Goal: Find specific page/section: Find specific page/section

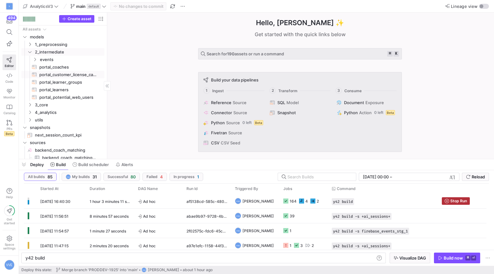
scroll to position [0, 19]
click at [55, 68] on span "portal_coaches​​​​​​​​​​" at bounding box center [68, 66] width 58 height 7
click at [66, 76] on span "portal_customer_license_categories​​​​​​​​​​" at bounding box center [68, 74] width 58 height 7
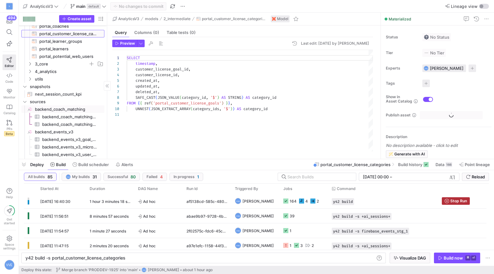
scroll to position [15, 0]
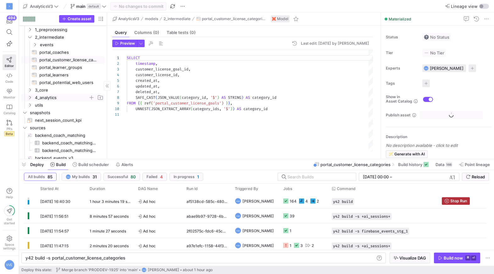
click at [42, 100] on span "4_analytics" at bounding box center [61, 97] width 53 height 7
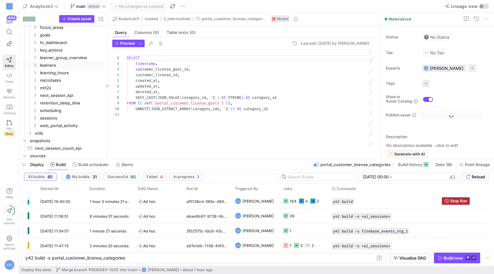
scroll to position [0, 0]
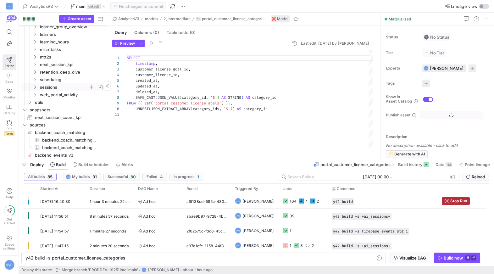
click at [52, 84] on span "sessions" at bounding box center [64, 87] width 48 height 7
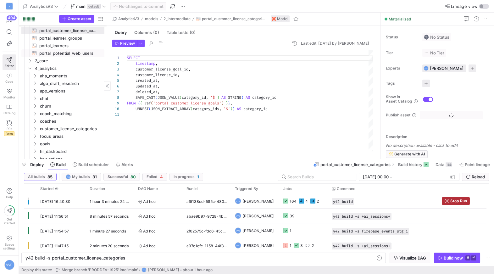
click at [57, 50] on span "portal_potential_web_users​​​​​​​​​​" at bounding box center [68, 53] width 58 height 7
type textarea "y42 build -s portal_potential_web_users"
type textarea "SELECT user_id, full_name, ui_language, created_at, roles, internal FROM {{ ref…"
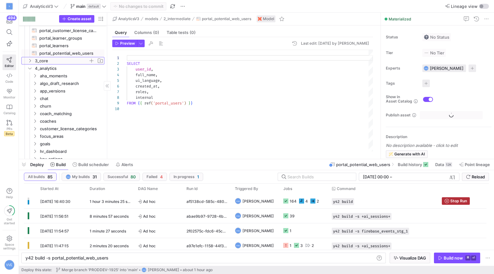
click at [52, 63] on span "3_core" at bounding box center [61, 60] width 53 height 7
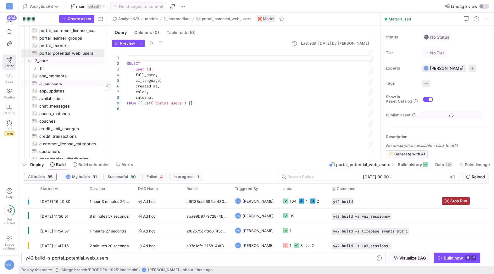
click at [59, 81] on span "ai_sessions​​​​​​​​​​" at bounding box center [68, 83] width 58 height 7
type textarea "y42 build -s ai_sessions"
type textarea "WITH -- Backend sessions (primary source) backend_sessions AS ( SELECT bot_conv…"
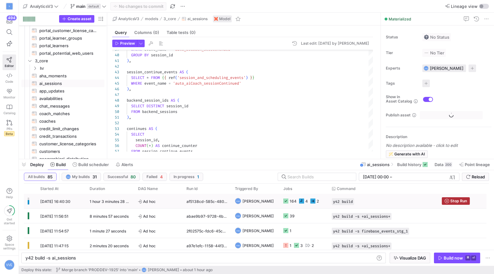
click at [287, 199] on icon "Press SPACE to select this row." at bounding box center [285, 200] width 5 height 5
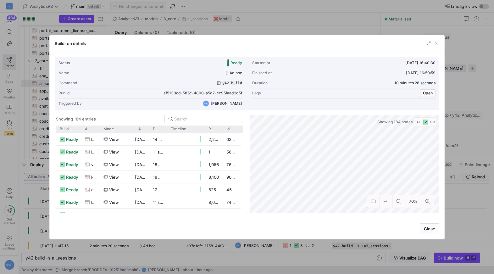
click at [457, 73] on div at bounding box center [247, 137] width 494 height 274
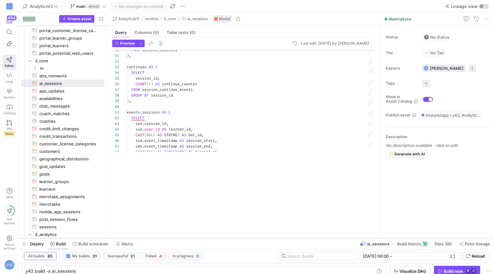
drag, startPoint x: 207, startPoint y: 159, endPoint x: 200, endPoint y: 238, distance: 79.5
click at [200, 238] on div at bounding box center [256, 238] width 475 height 3
